Goal: Check status: Check status

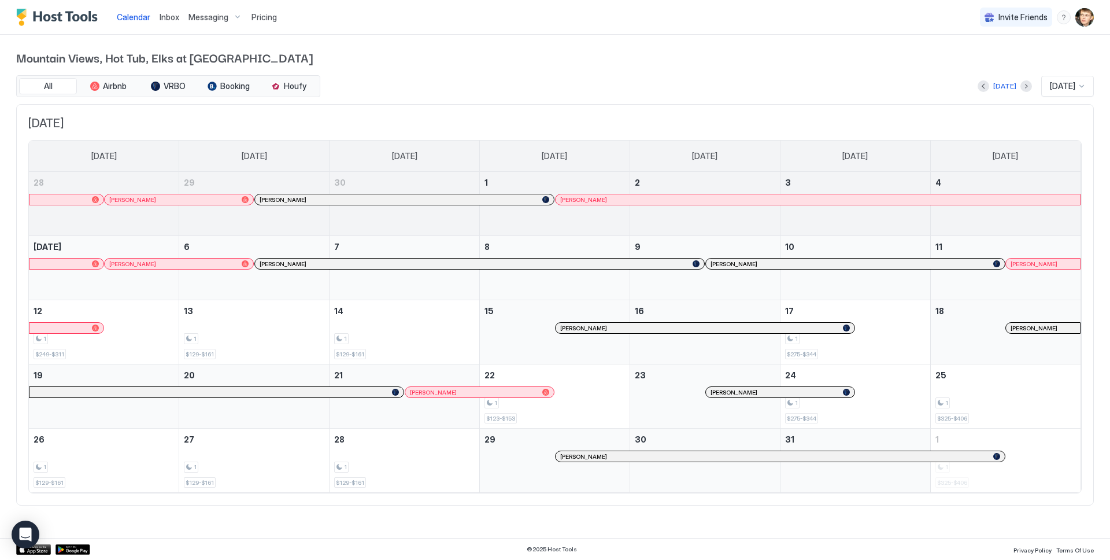
click at [1073, 86] on span "[DATE]" at bounding box center [1062, 86] width 25 height 10
click at [1061, 154] on span "[DATE]" at bounding box center [1061, 152] width 23 height 9
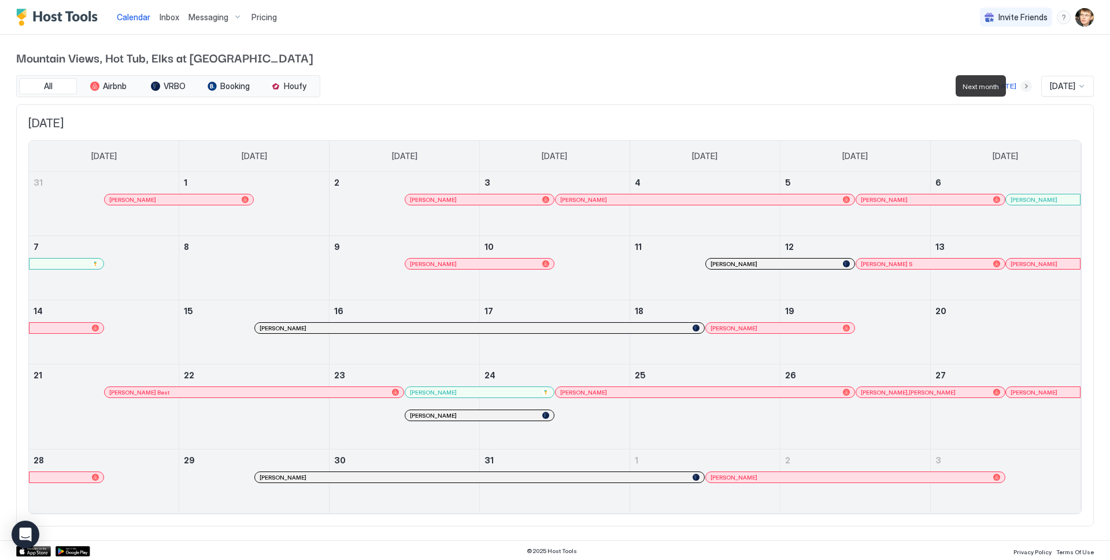
click at [1021, 84] on button "Next month" at bounding box center [1027, 86] width 12 height 12
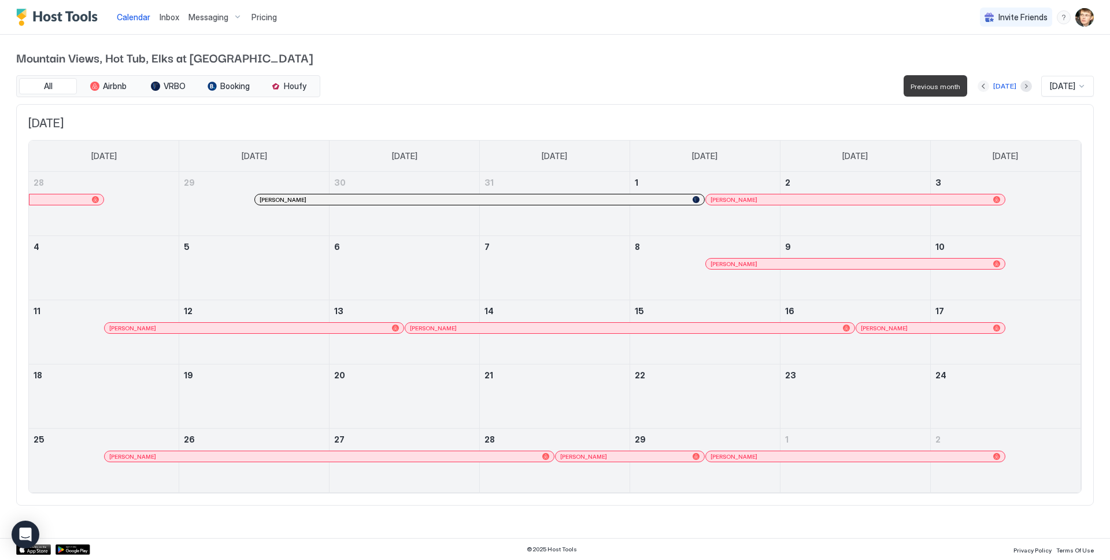
click at [982, 83] on button "Previous month" at bounding box center [984, 86] width 12 height 12
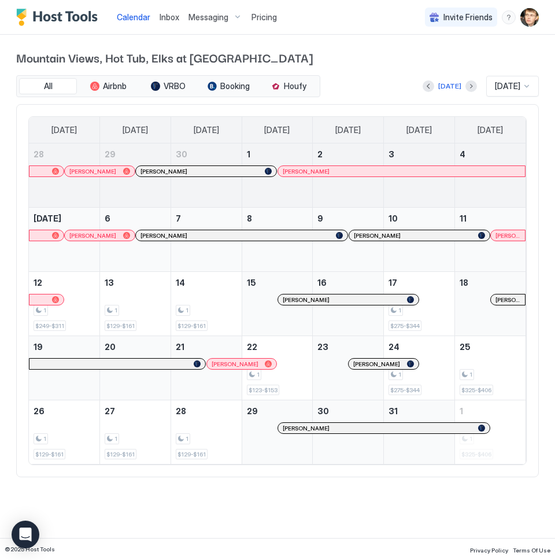
click at [501, 87] on span "[DATE]" at bounding box center [507, 86] width 25 height 10
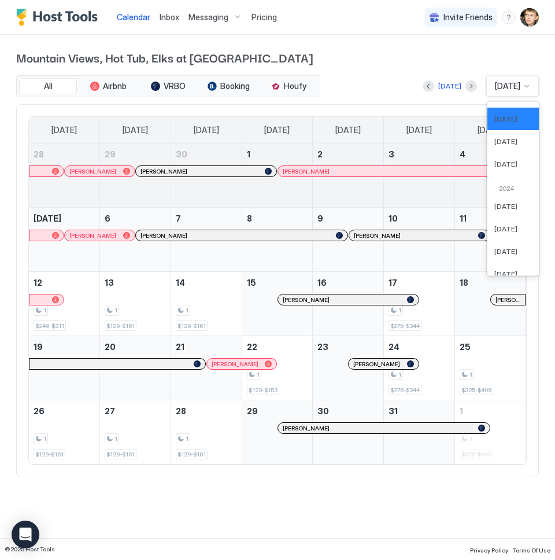
scroll to position [457, 0]
click at [511, 206] on span "[DATE]" at bounding box center [505, 206] width 23 height 9
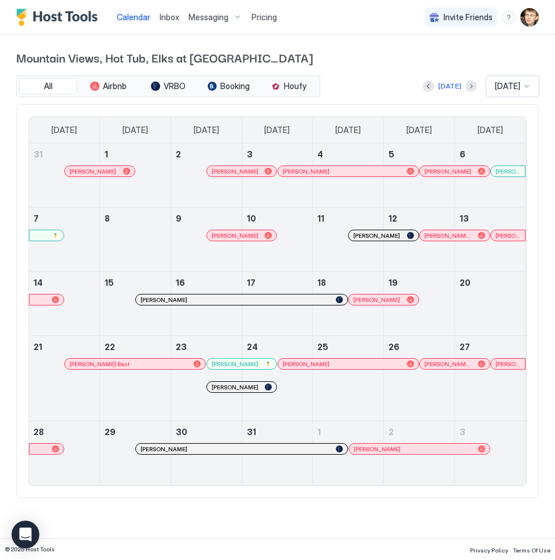
click at [114, 169] on div "[PERSON_NAME]" at bounding box center [99, 172] width 60 height 8
click at [116, 168] on div "[PERSON_NAME]" at bounding box center [93, 172] width 49 height 8
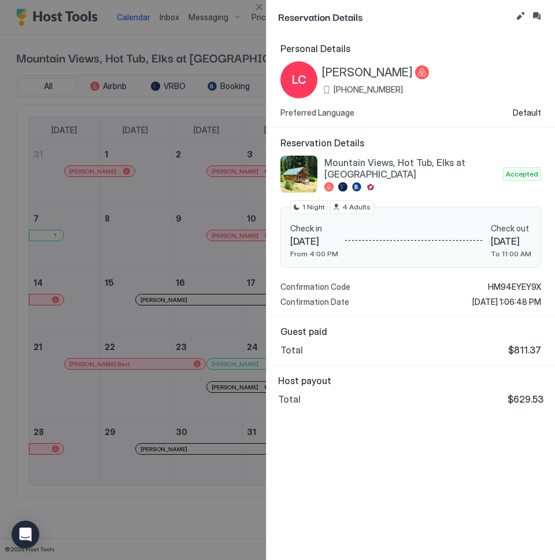
click at [197, 31] on div at bounding box center [277, 280] width 555 height 560
